Goal: Check status: Check status

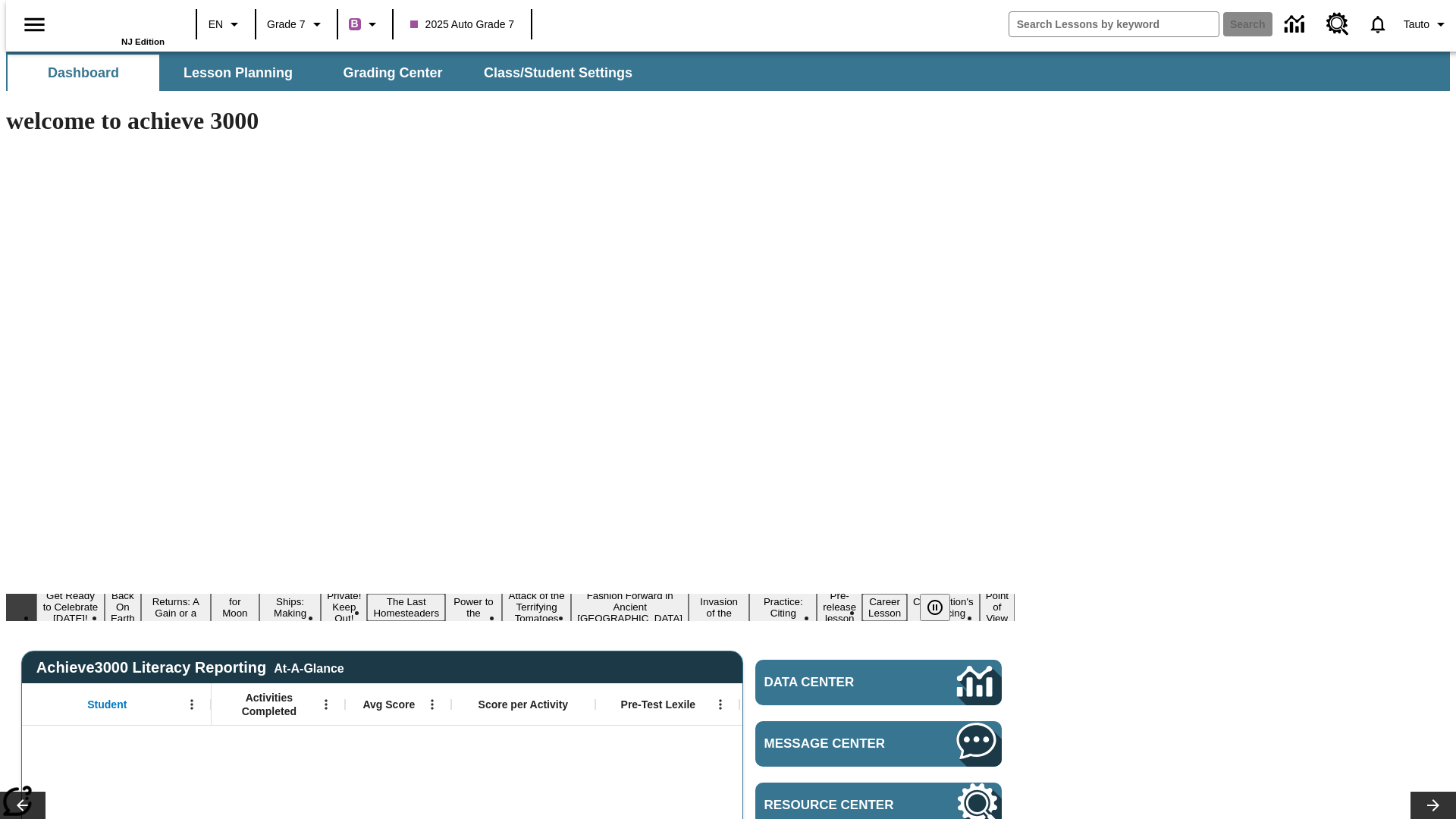
type input "-1"
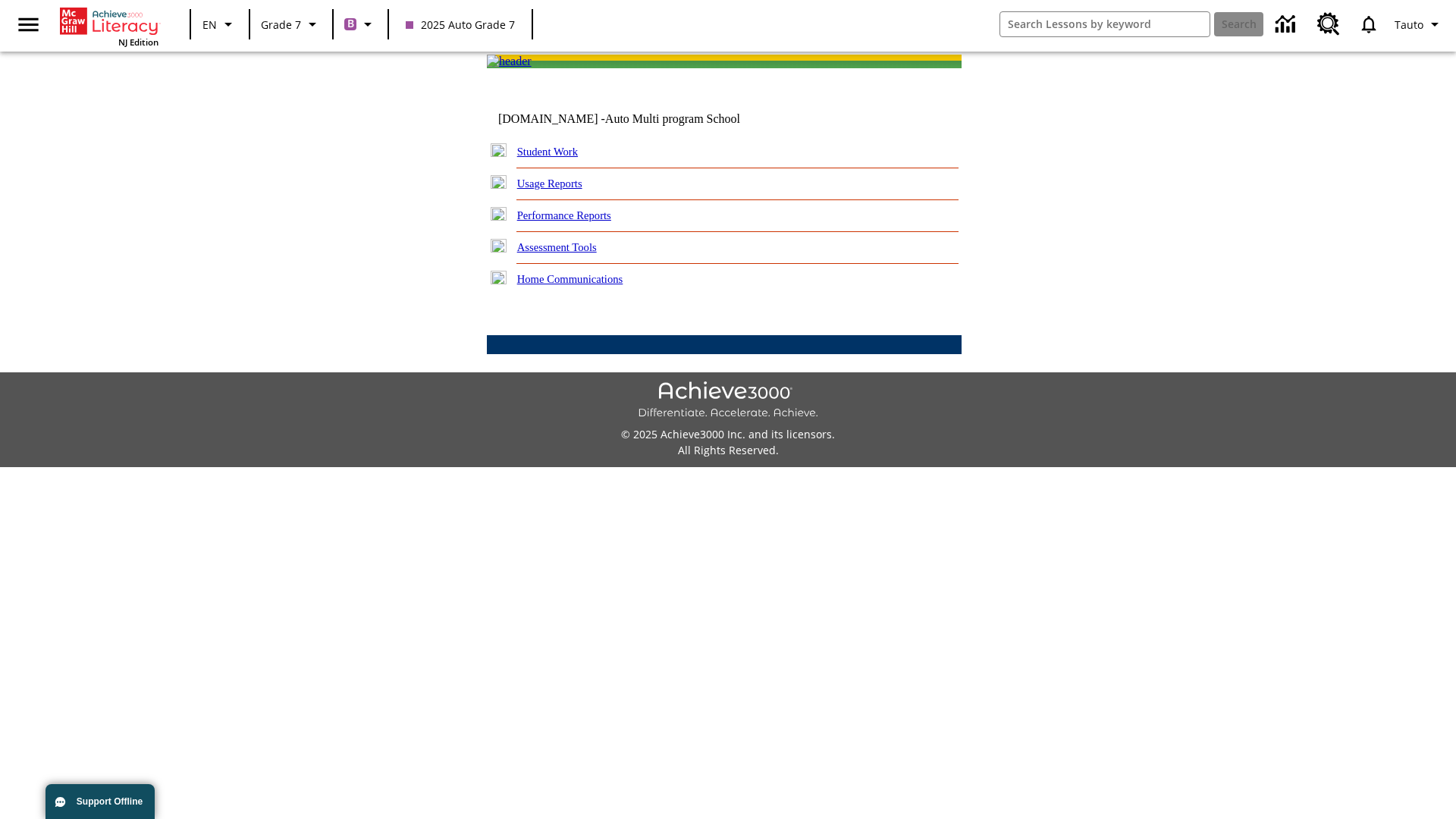
click at [580, 222] on link "Performance Reports" at bounding box center [564, 215] width 94 height 12
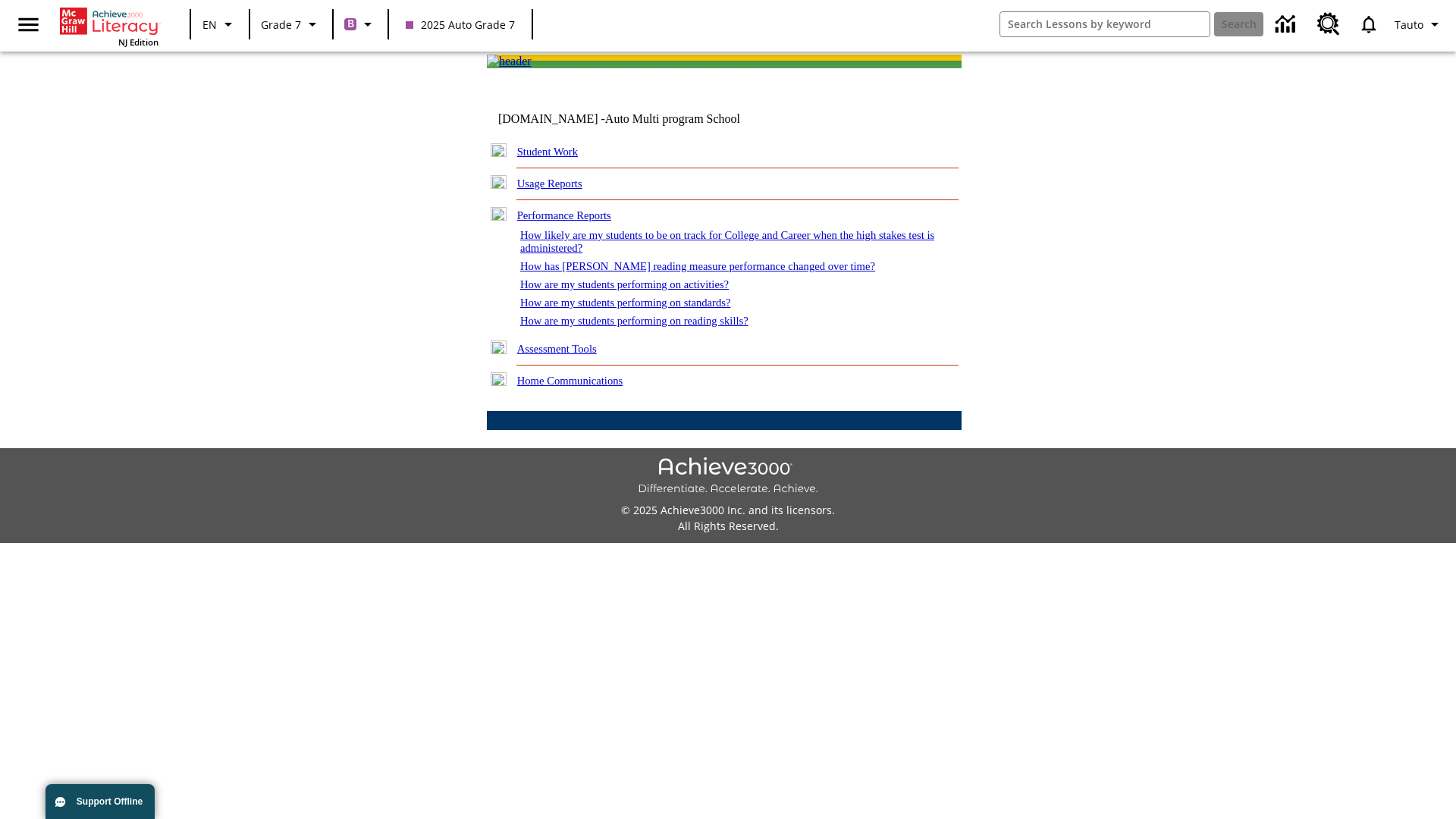
click at [639, 290] on link "How are my students performing on activities?" at bounding box center [624, 284] width 208 height 12
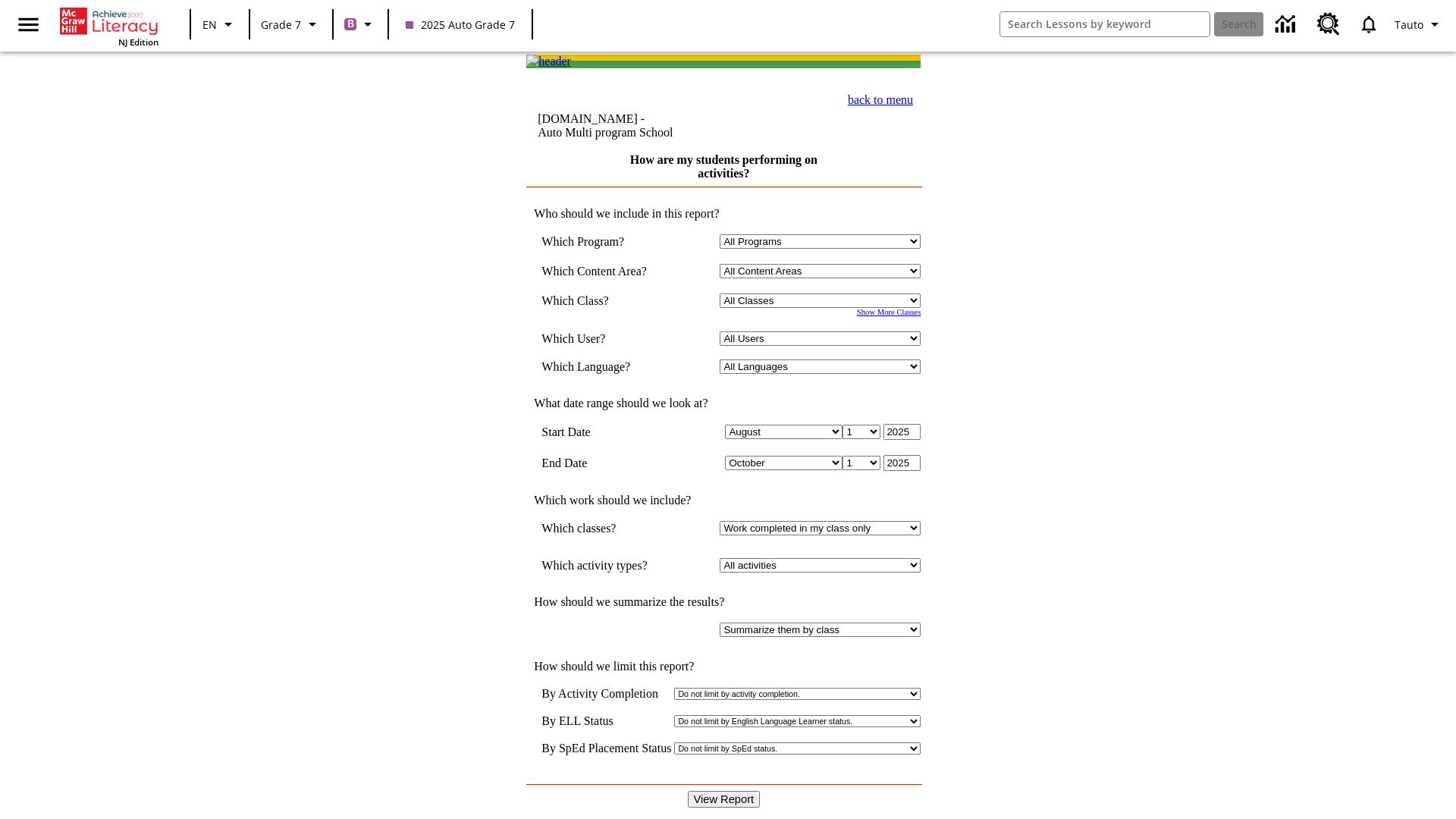
select select "21437138"
select select "4"
click at [725, 791] on input "View Report" at bounding box center [723, 799] width 73 height 17
